Goal: Task Accomplishment & Management: Manage account settings

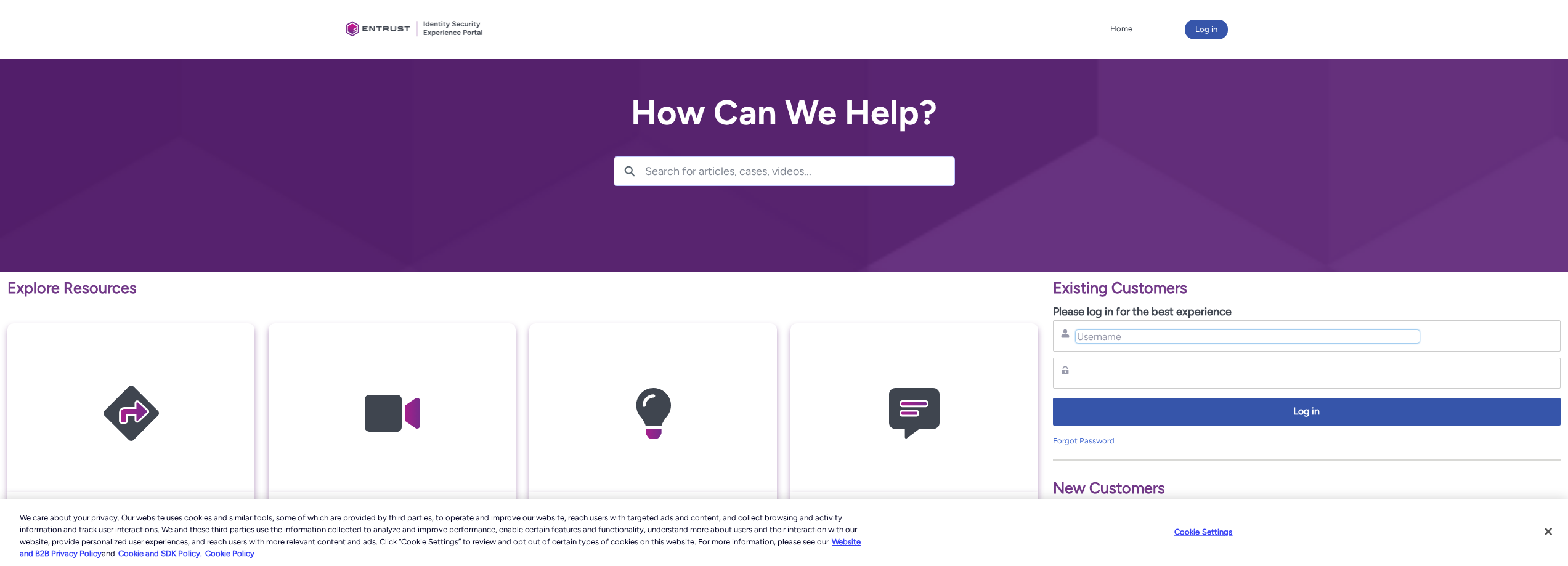
click at [1253, 335] on input "Username" at bounding box center [1248, 336] width 345 height 13
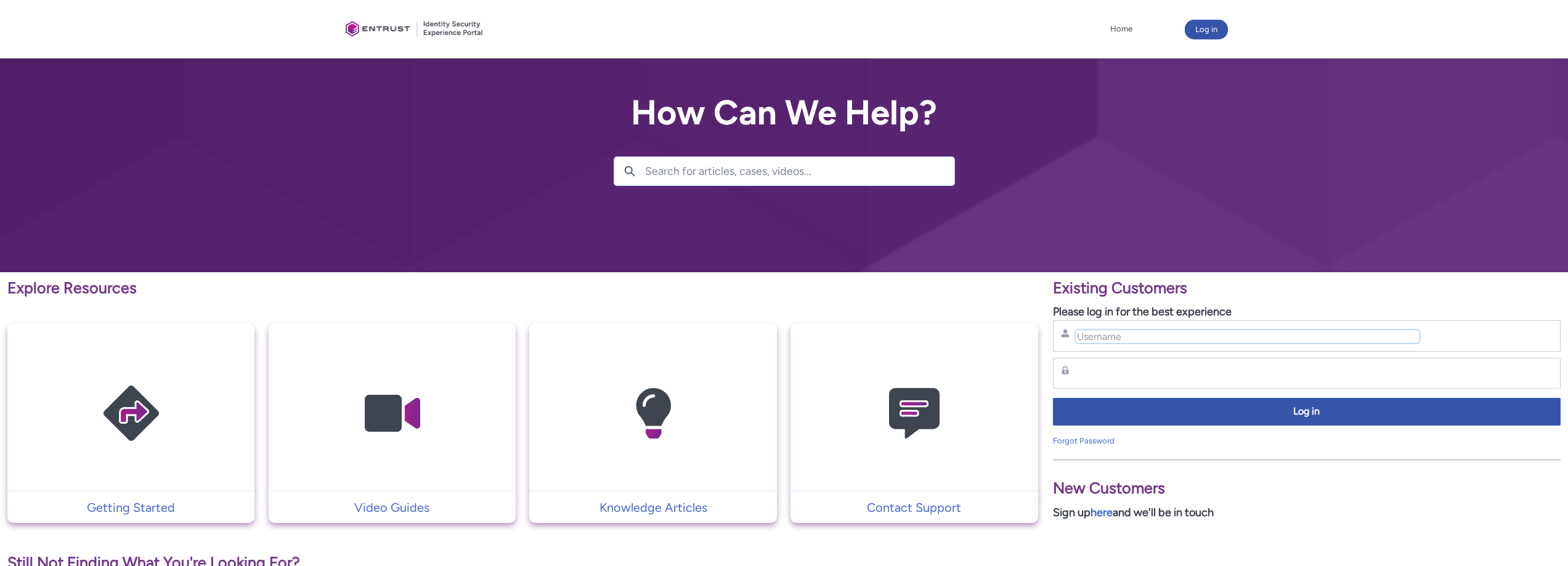
click at [1134, 336] on input "Username" at bounding box center [1248, 336] width 345 height 13
type input "innis.barton@pursuecare.com"
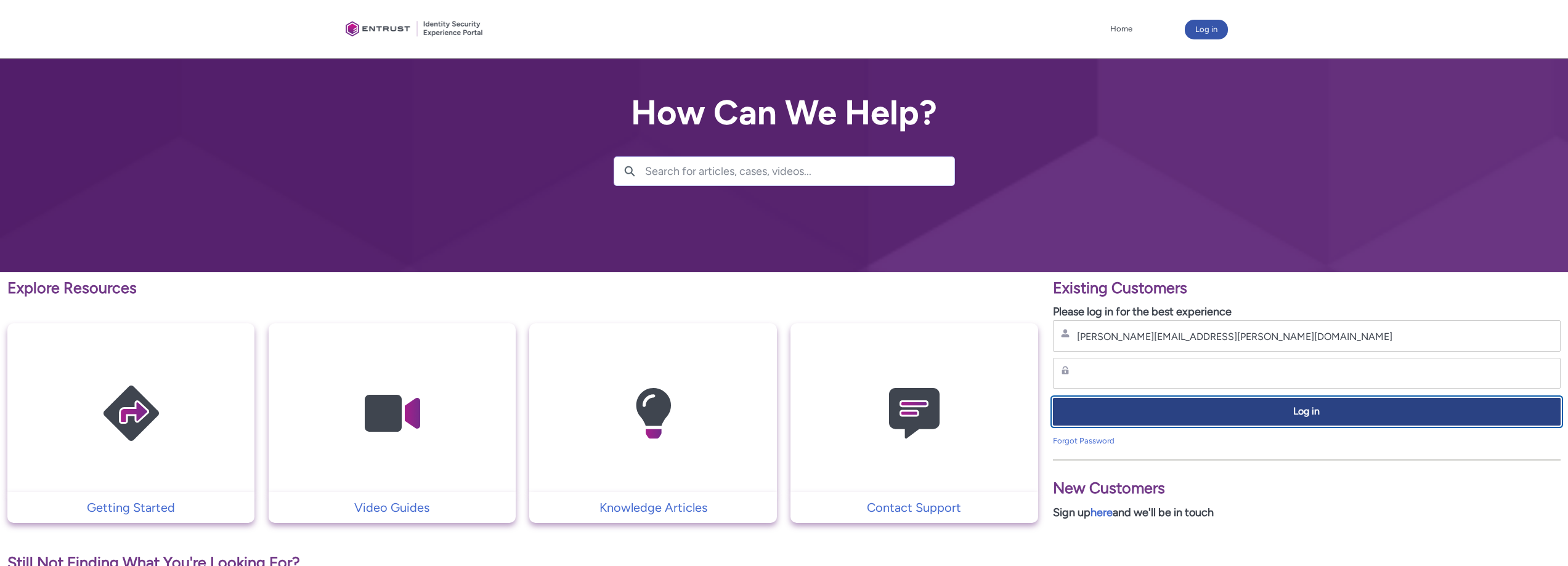
click at [1293, 407] on span "Log in" at bounding box center [1307, 412] width 492 height 14
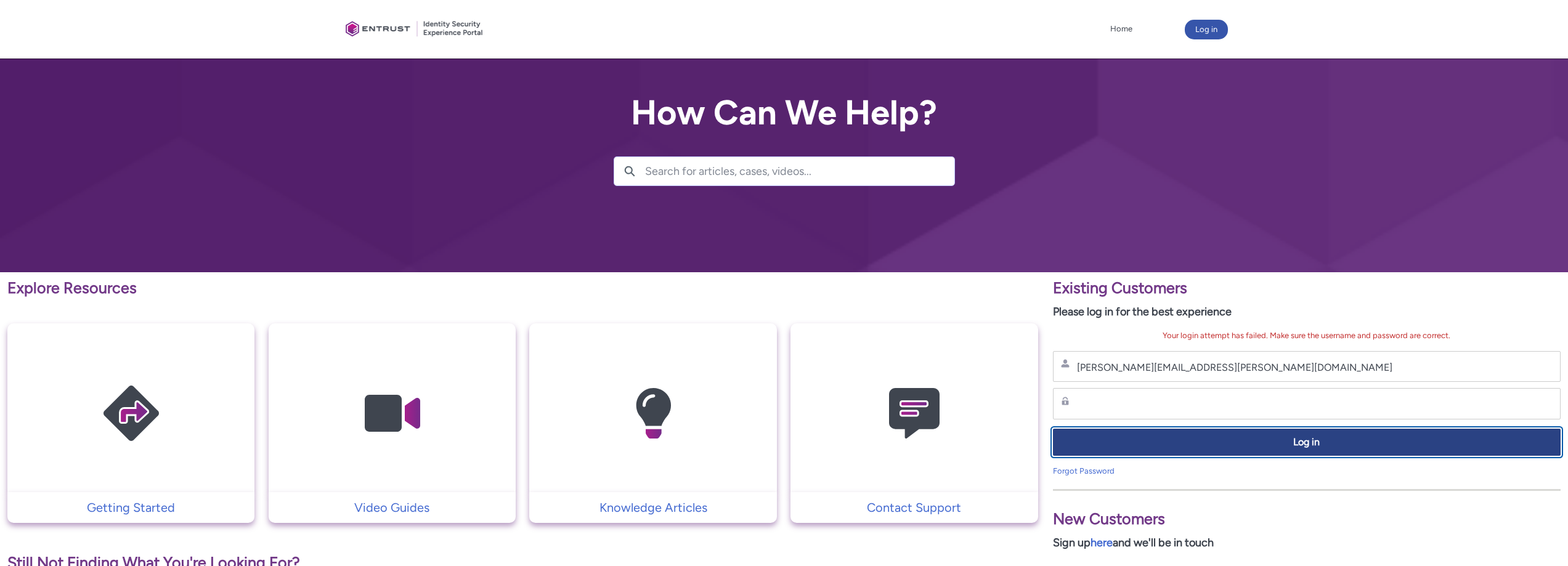
click at [1284, 436] on span "Log in" at bounding box center [1307, 443] width 492 height 14
click at [1348, 449] on button "Log in" at bounding box center [1307, 443] width 508 height 28
